Goal: Task Accomplishment & Management: Manage account settings

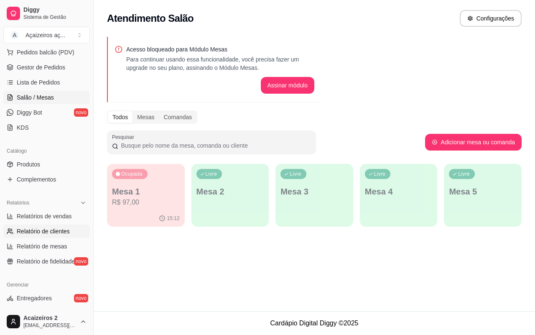
scroll to position [5, 0]
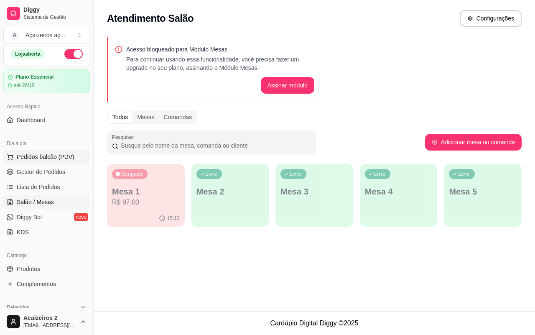
click at [63, 160] on span "Pedidos balcão (PDV)" at bounding box center [46, 156] width 58 height 8
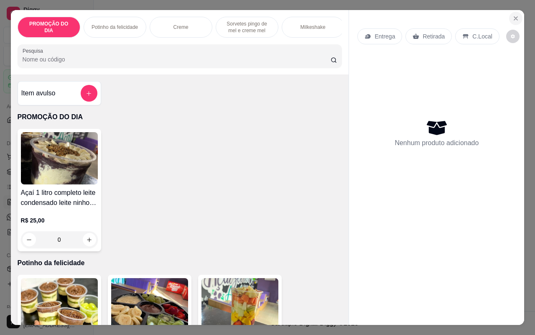
click at [515, 17] on icon "Close" at bounding box center [515, 18] width 7 height 7
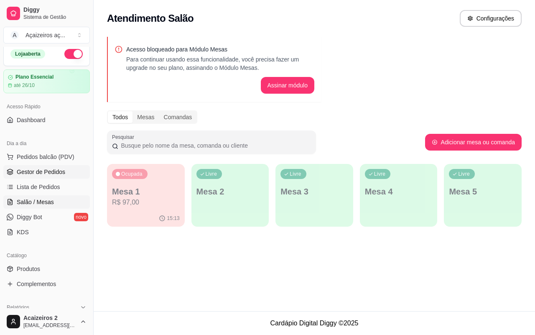
click at [47, 176] on link "Gestor de Pedidos" at bounding box center [46, 171] width 86 height 13
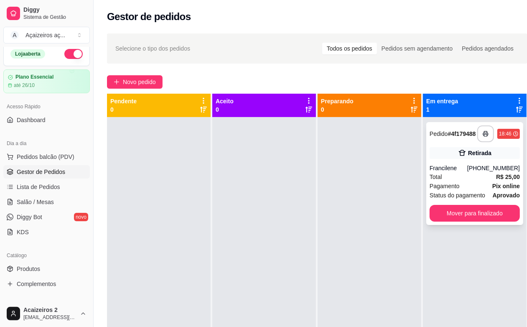
click at [505, 174] on strong "R$ 25,00" at bounding box center [508, 176] width 24 height 7
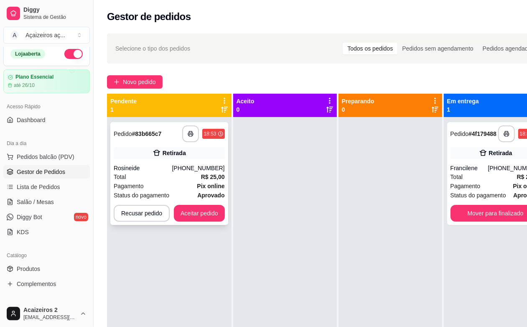
click at [163, 185] on div "Pagamento Pix online" at bounding box center [169, 185] width 111 height 9
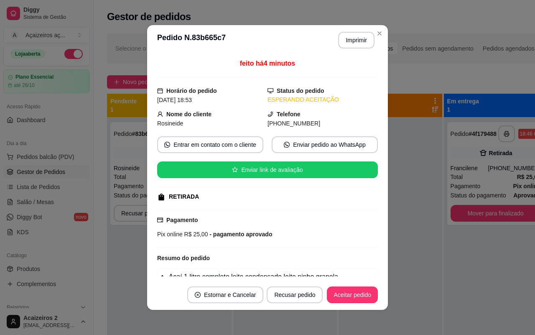
scroll to position [53, 0]
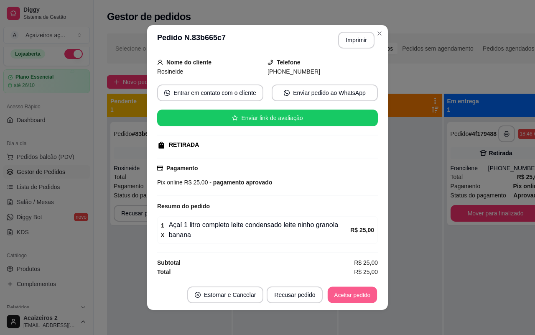
click at [340, 297] on button "Aceitar pedido" at bounding box center [351, 295] width 49 height 16
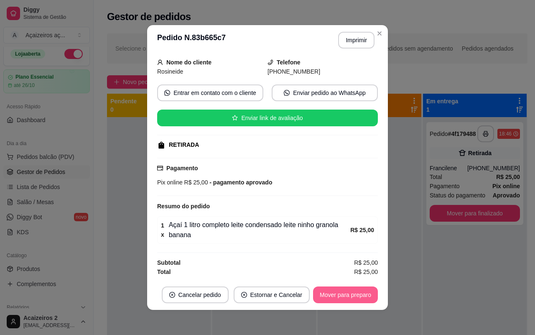
click at [345, 297] on button "Mover para preparo" at bounding box center [345, 294] width 65 height 17
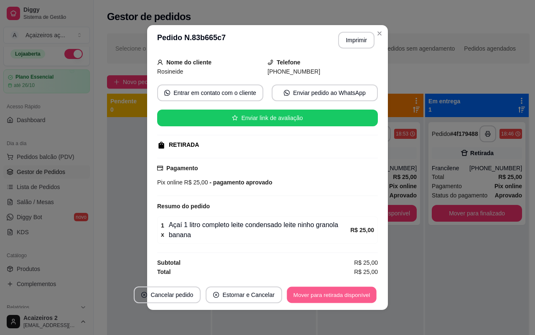
click at [356, 292] on button "Mover para retirada disponível" at bounding box center [331, 295] width 89 height 16
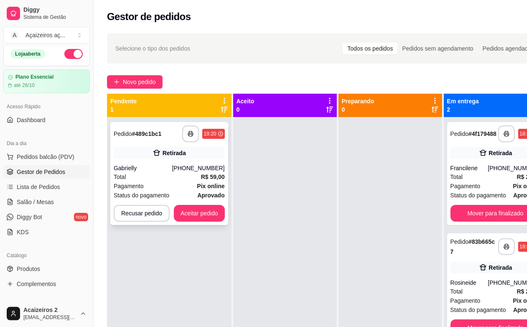
click at [197, 165] on div "[PHONE_NUMBER]" at bounding box center [198, 168] width 53 height 8
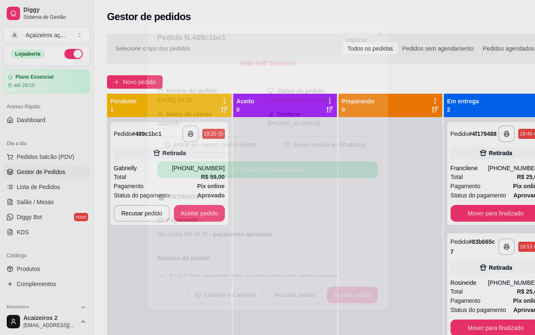
scroll to position [107, 0]
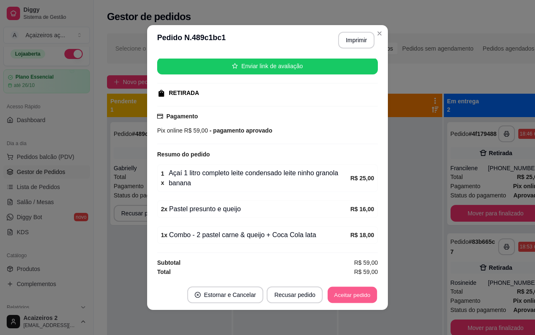
click at [330, 295] on button "Aceitar pedido" at bounding box center [351, 295] width 49 height 16
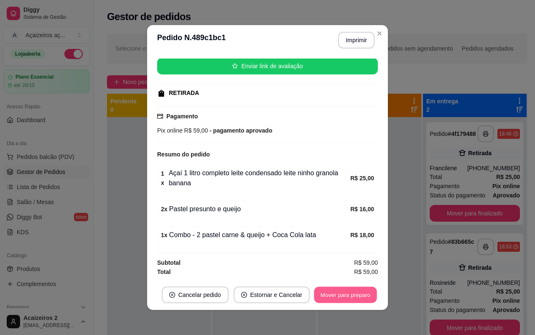
click at [330, 295] on button "Mover para preparo" at bounding box center [345, 295] width 63 height 16
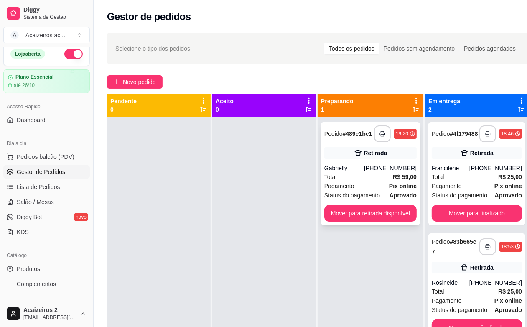
click at [349, 188] on span "Pagamento" at bounding box center [339, 185] width 30 height 9
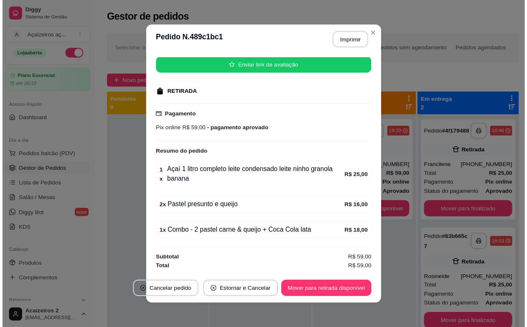
scroll to position [1, 0]
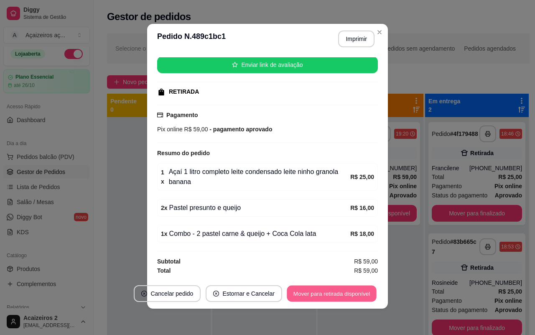
click at [367, 294] on button "Mover para retirada disponível" at bounding box center [331, 293] width 89 height 16
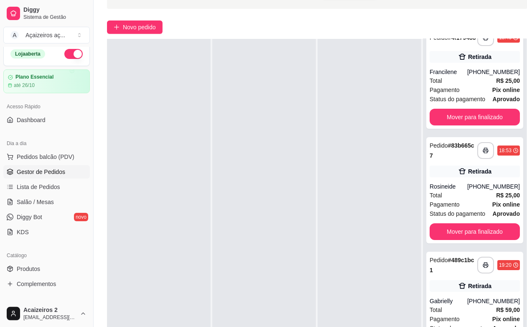
scroll to position [135, 0]
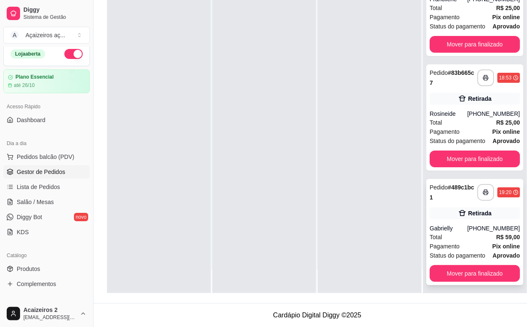
click at [462, 245] on div "Pagamento Pix online" at bounding box center [474, 245] width 90 height 9
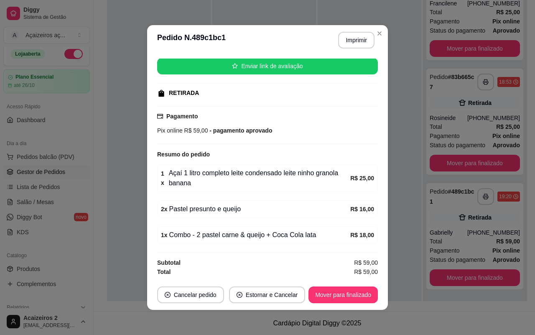
scroll to position [1, 0]
